Goal: Task Accomplishment & Management: Use online tool/utility

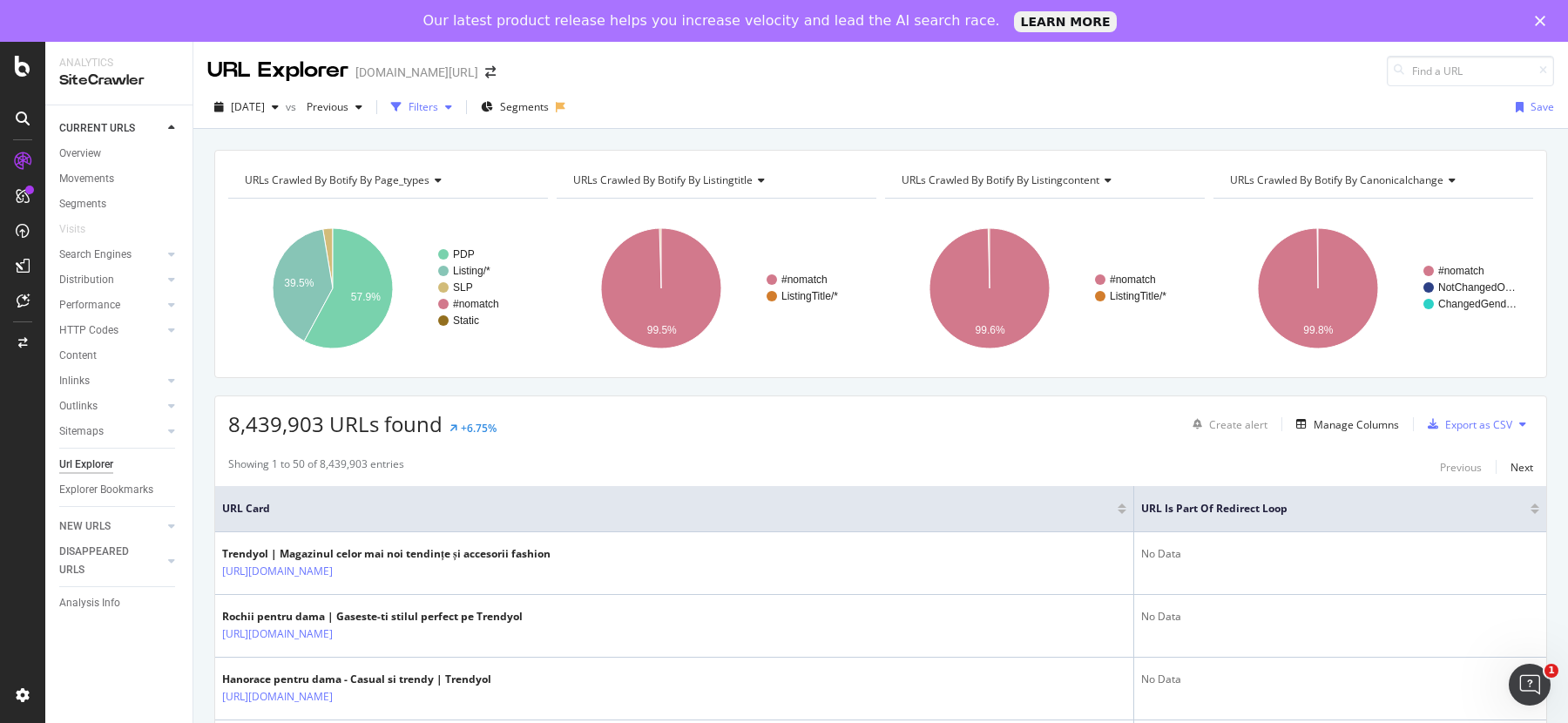
click at [438, 107] on div "Filters" at bounding box center [423, 107] width 30 height 15
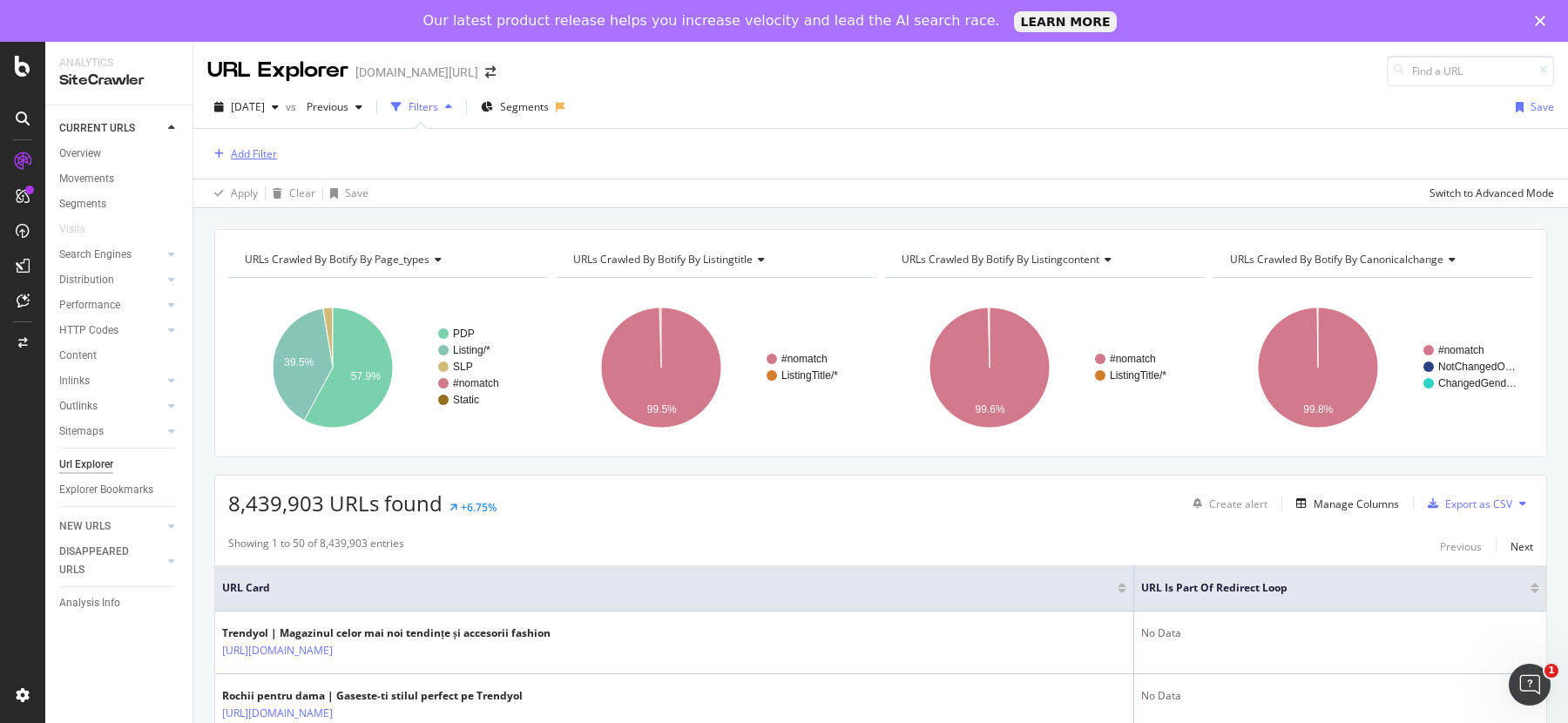
click at [262, 153] on div "Add Filter" at bounding box center [254, 153] width 46 height 15
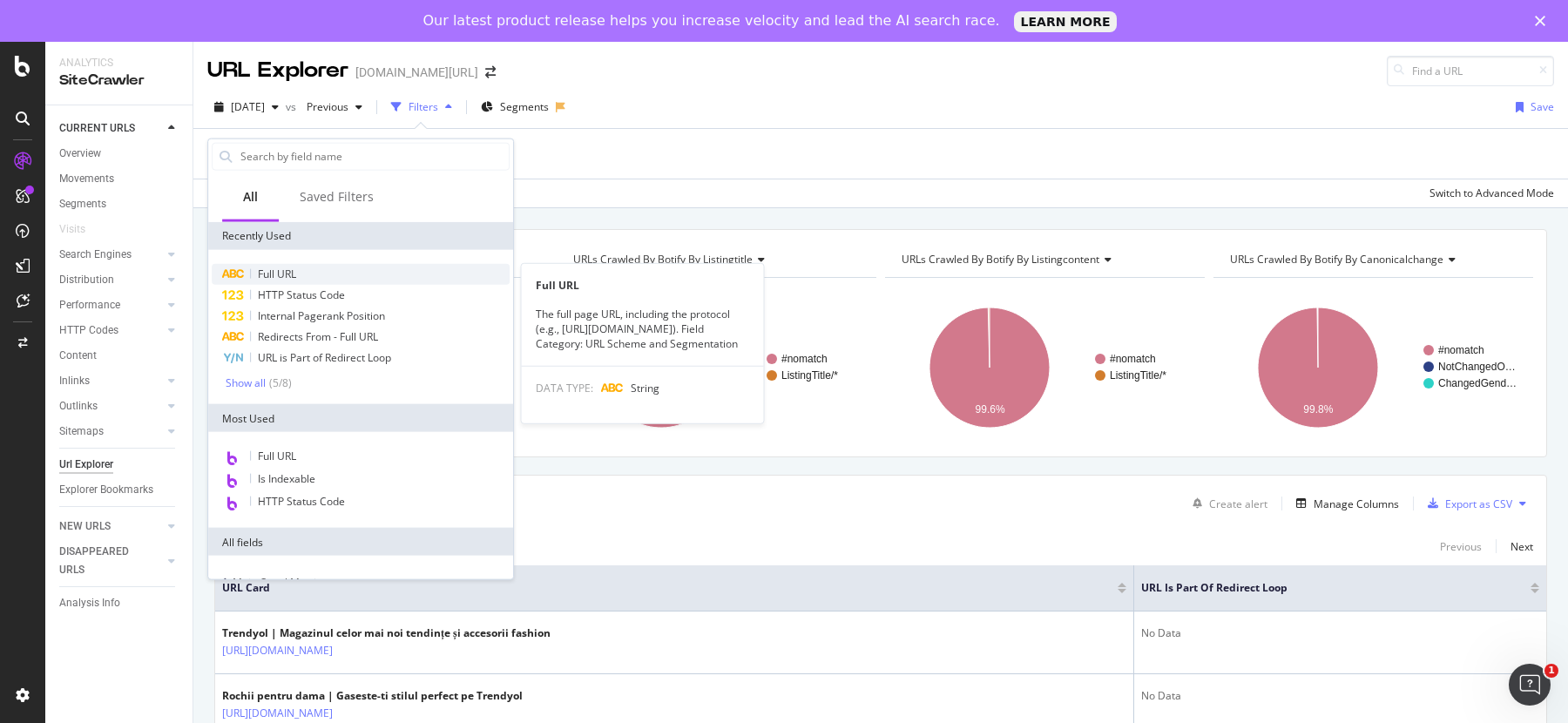
click at [283, 269] on span "Full URL" at bounding box center [277, 274] width 39 height 15
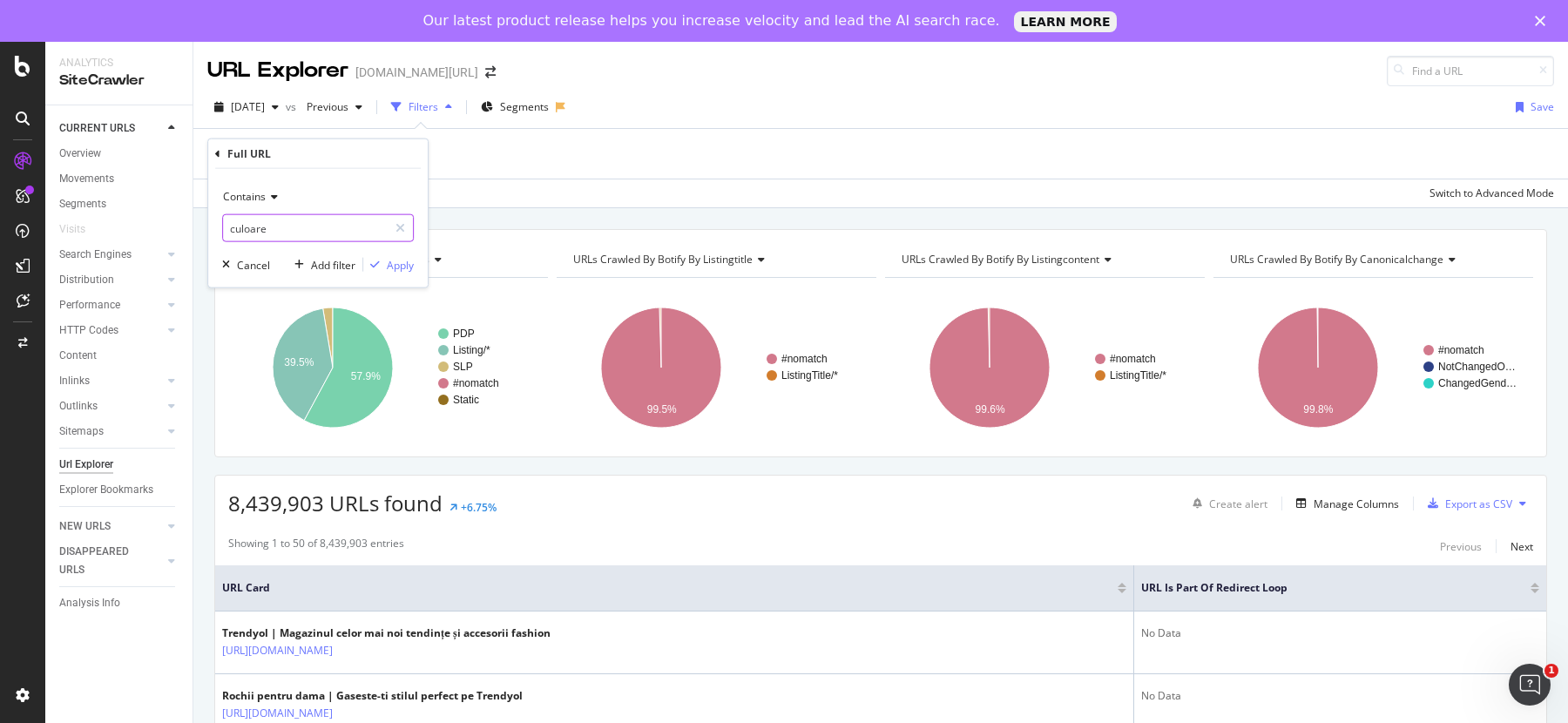
drag, startPoint x: 298, startPoint y: 237, endPoint x: 269, endPoint y: 236, distance: 29.0
click at [269, 236] on input "culoare" at bounding box center [305, 228] width 165 height 28
type input "pi="
click at [385, 266] on div "button" at bounding box center [375, 265] width 24 height 11
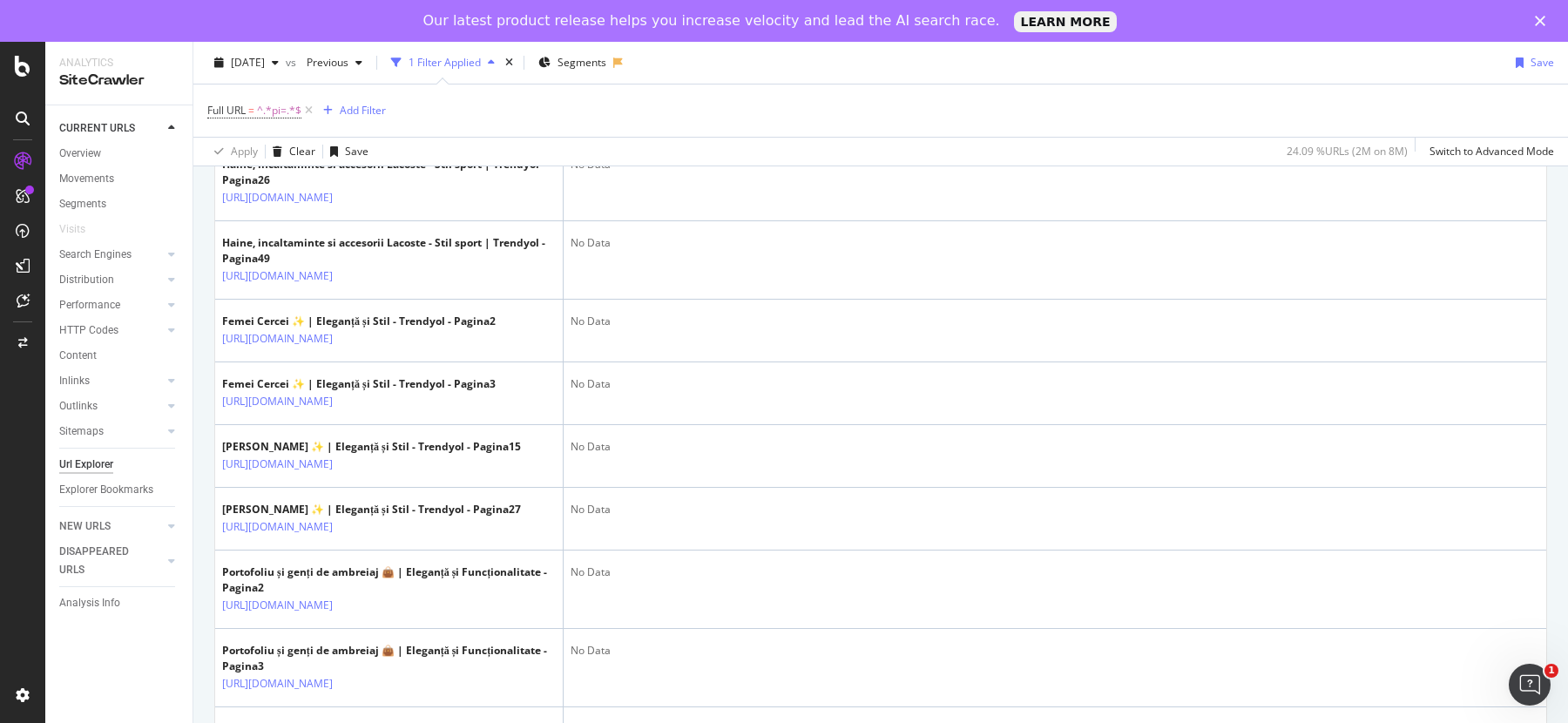
scroll to position [606, 0]
